Goal: Task Accomplishment & Management: Manage account settings

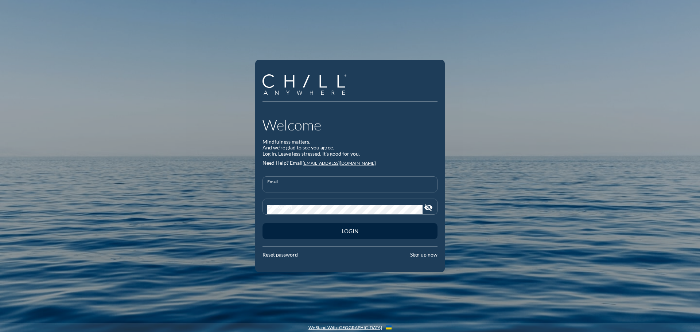
click at [285, 185] on input "Email" at bounding box center [350, 187] width 166 height 9
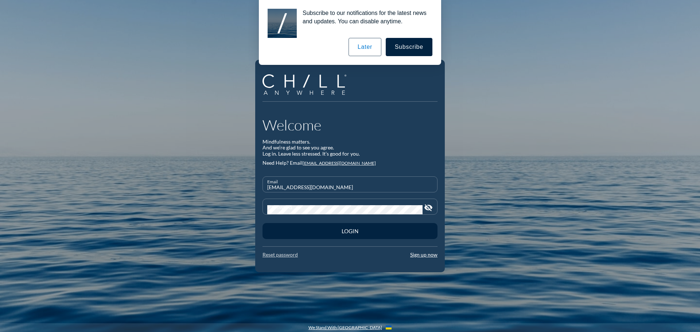
type input "[EMAIL_ADDRESS][DOMAIN_NAME]"
click at [287, 254] on link "Reset password" at bounding box center [280, 255] width 35 height 6
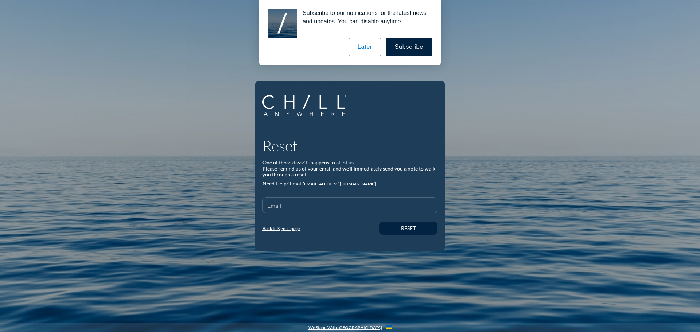
click at [279, 209] on input "Email" at bounding box center [350, 208] width 166 height 9
type input "[EMAIL_ADDRESS][DOMAIN_NAME]"
click at [410, 226] on div "Reset" at bounding box center [408, 228] width 33 height 6
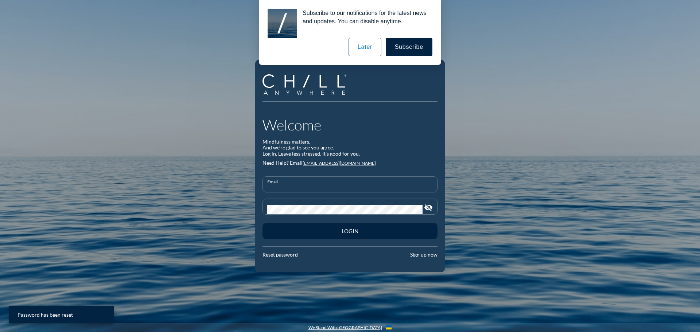
click at [279, 183] on input "Email" at bounding box center [350, 187] width 166 height 9
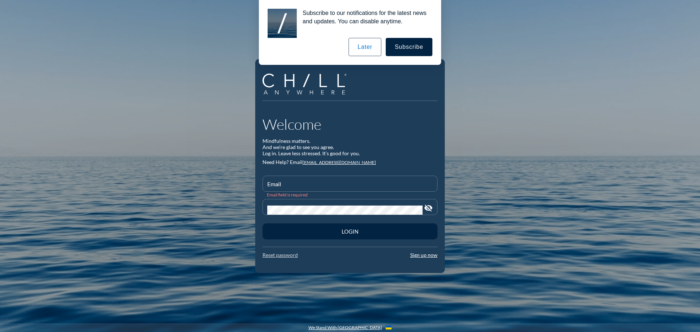
click at [279, 254] on link "Reset password" at bounding box center [280, 255] width 35 height 6
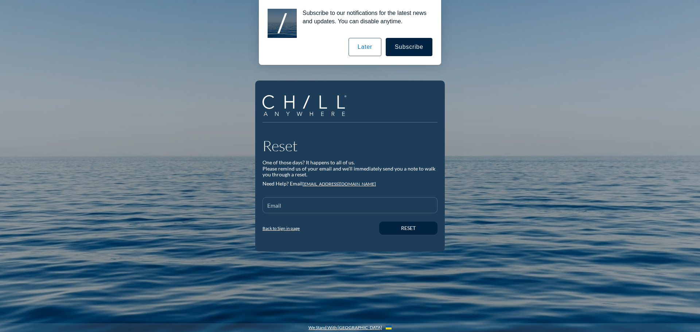
click at [277, 201] on div "Email" at bounding box center [350, 205] width 166 height 15
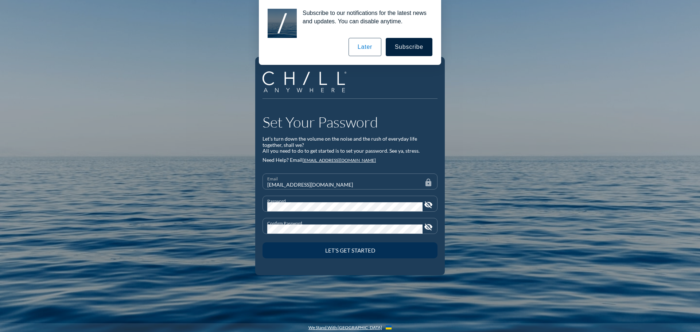
click at [339, 248] on div "Let’s Get Started" at bounding box center [349, 250] width 149 height 7
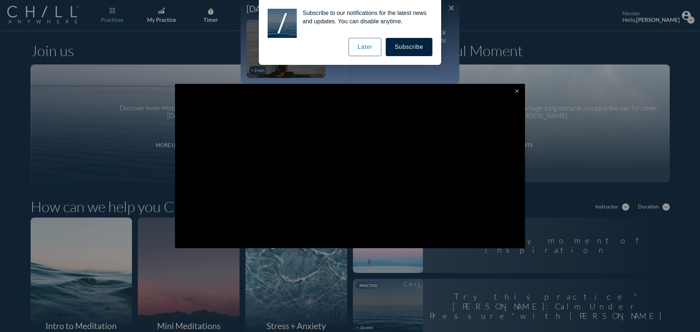
click at [370, 48] on button "Later" at bounding box center [365, 47] width 33 height 18
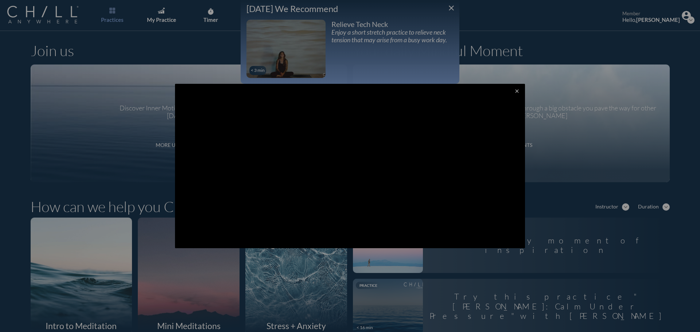
click at [629, 122] on div at bounding box center [350, 166] width 700 height 332
click at [503, 19] on div at bounding box center [350, 166] width 700 height 332
click at [561, 243] on div at bounding box center [350, 166] width 700 height 332
click at [514, 89] on icon "close" at bounding box center [517, 91] width 6 height 6
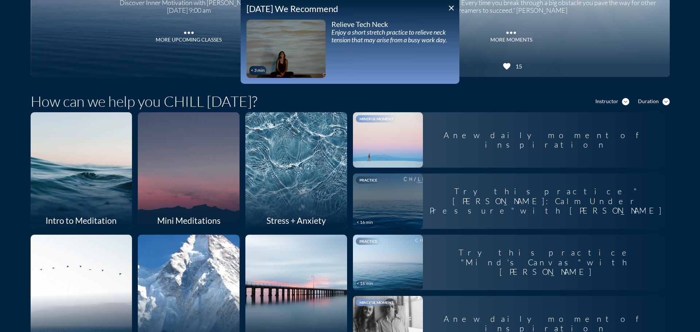
scroll to position [109, 0]
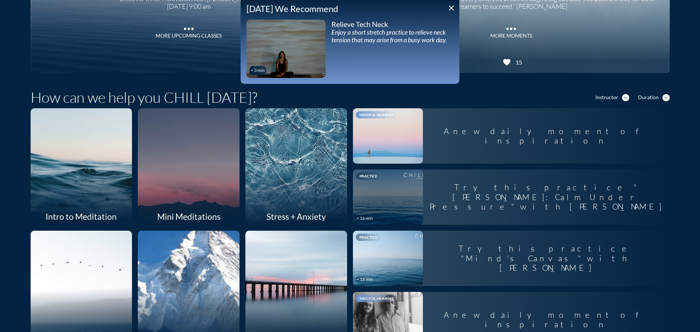
click at [270, 174] on div at bounding box center [296, 167] width 108 height 124
